Goal: Navigation & Orientation: Find specific page/section

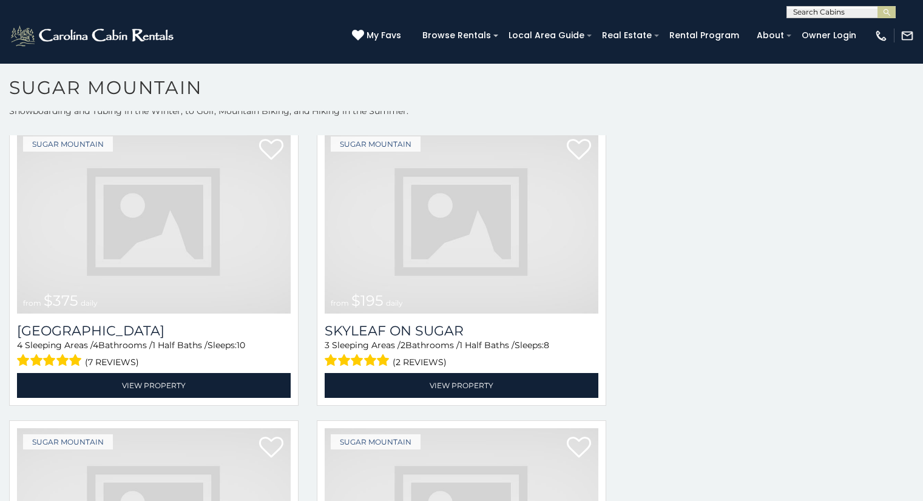
scroll to position [37, 0]
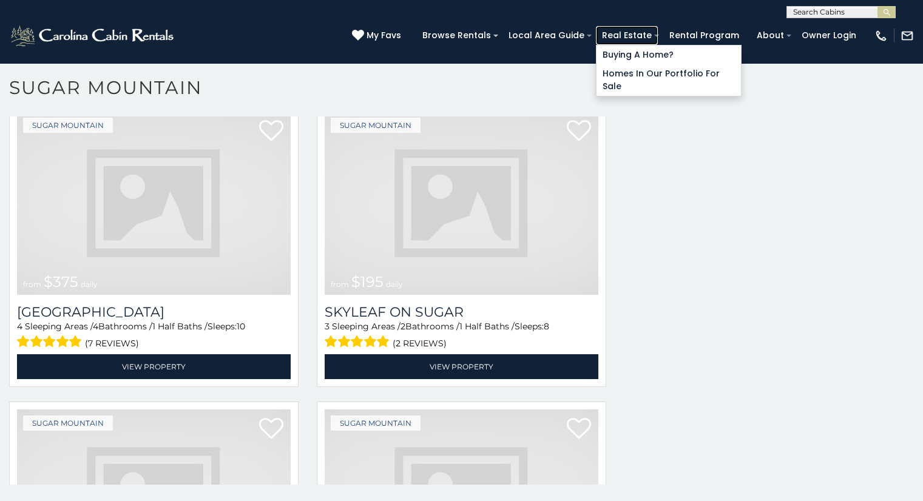
click at [657, 33] on link "Real Estate" at bounding box center [627, 35] width 62 height 19
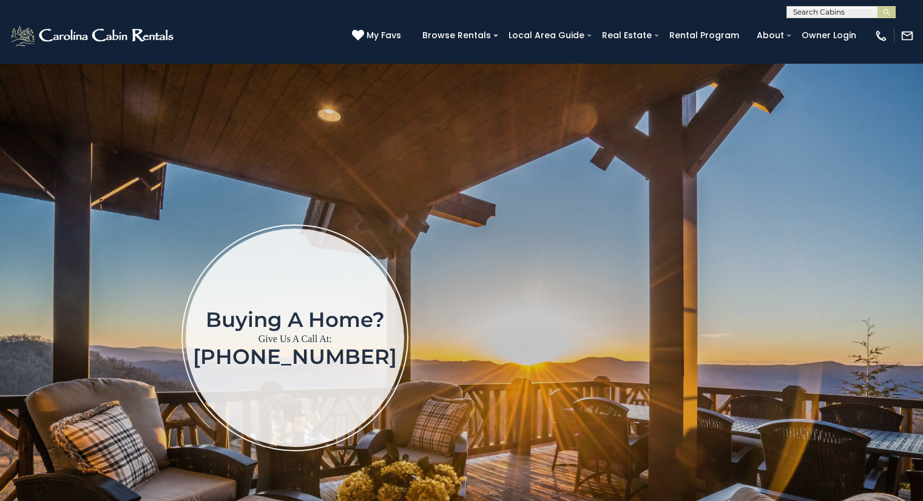
scroll to position [44, 0]
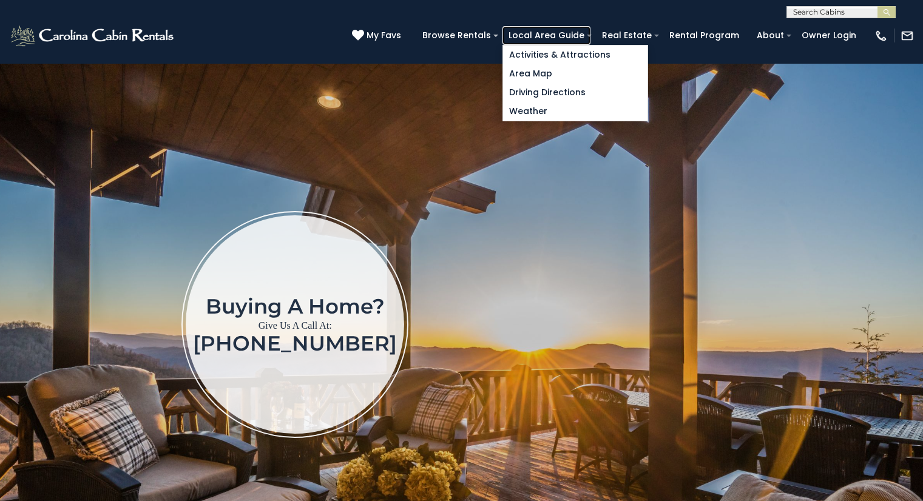
click at [590, 41] on link "Local Area Guide" at bounding box center [546, 35] width 88 height 19
